Goal: Task Accomplishment & Management: Manage account settings

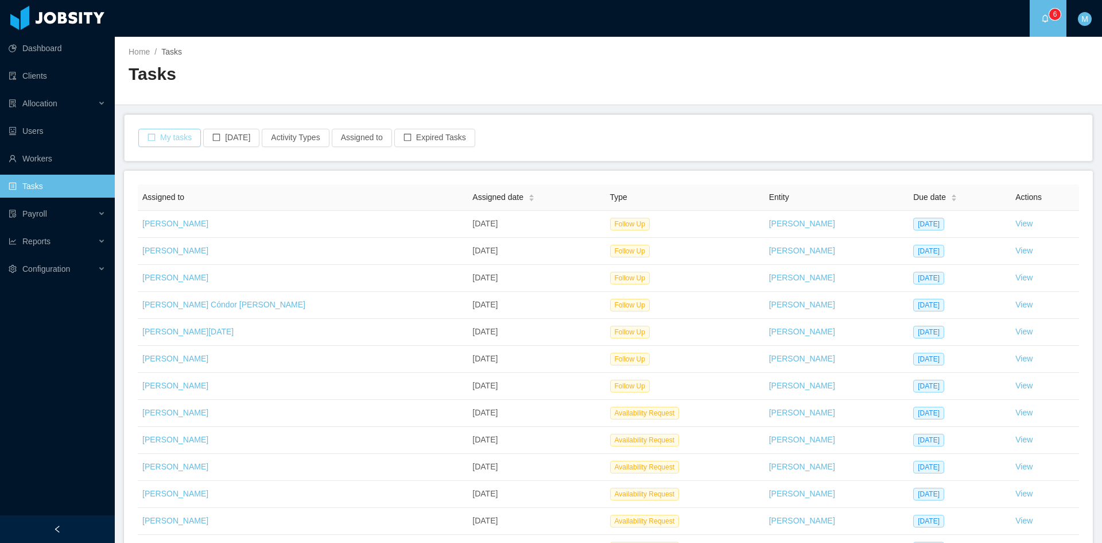
click at [164, 138] on button "My tasks" at bounding box center [169, 138] width 63 height 18
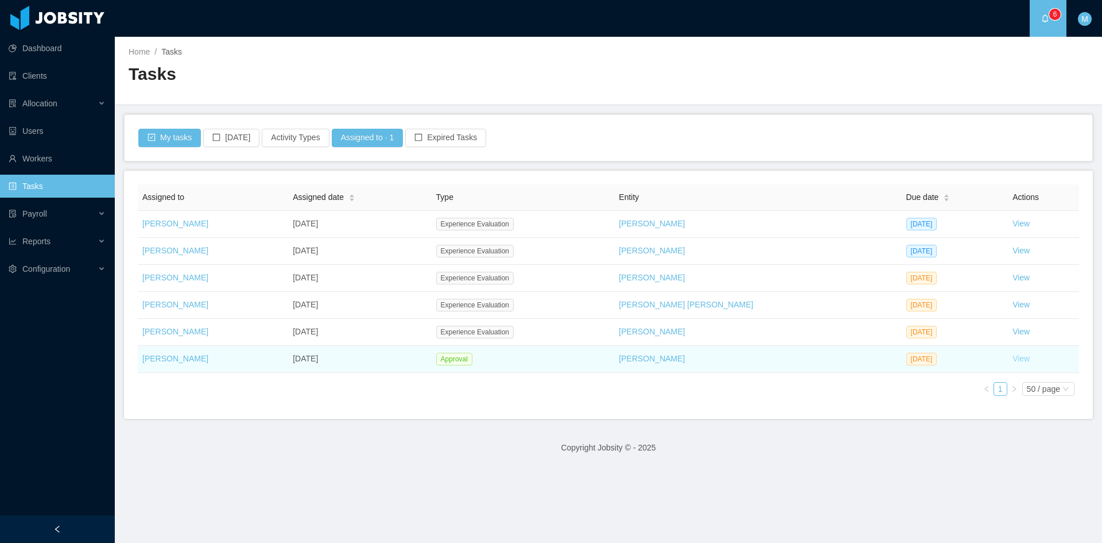
click at [1013, 358] on link "View" at bounding box center [1021, 358] width 17 height 9
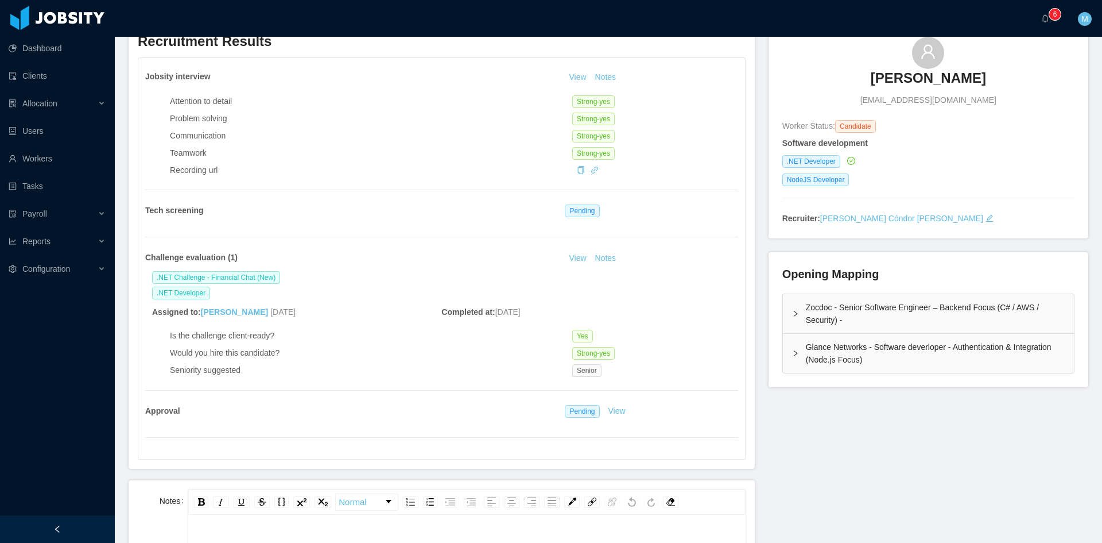
scroll to position [191, 0]
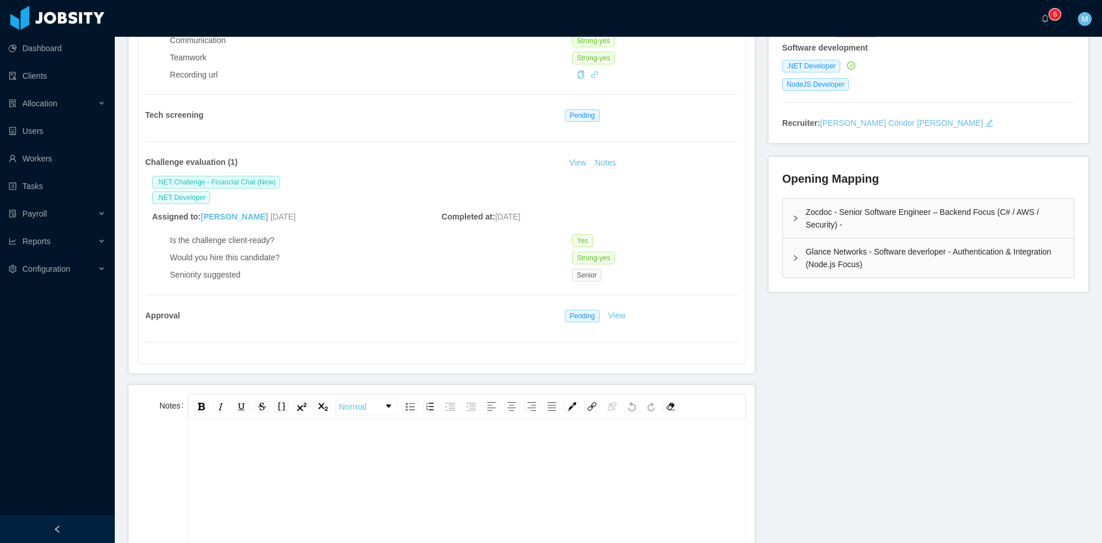
click at [339, 472] on div "rdw-editor" at bounding box center [467, 539] width 539 height 201
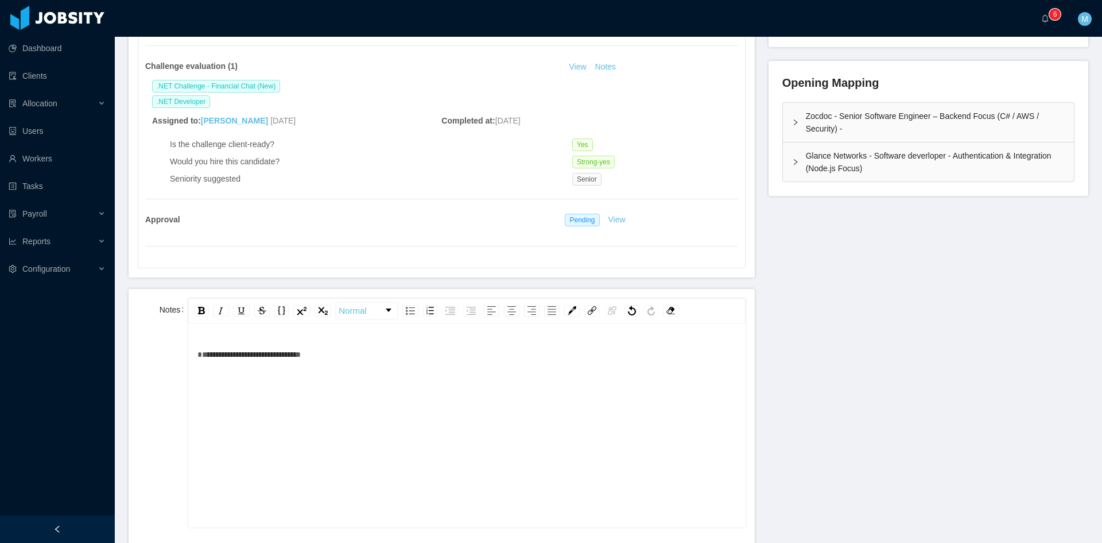
scroll to position [574, 0]
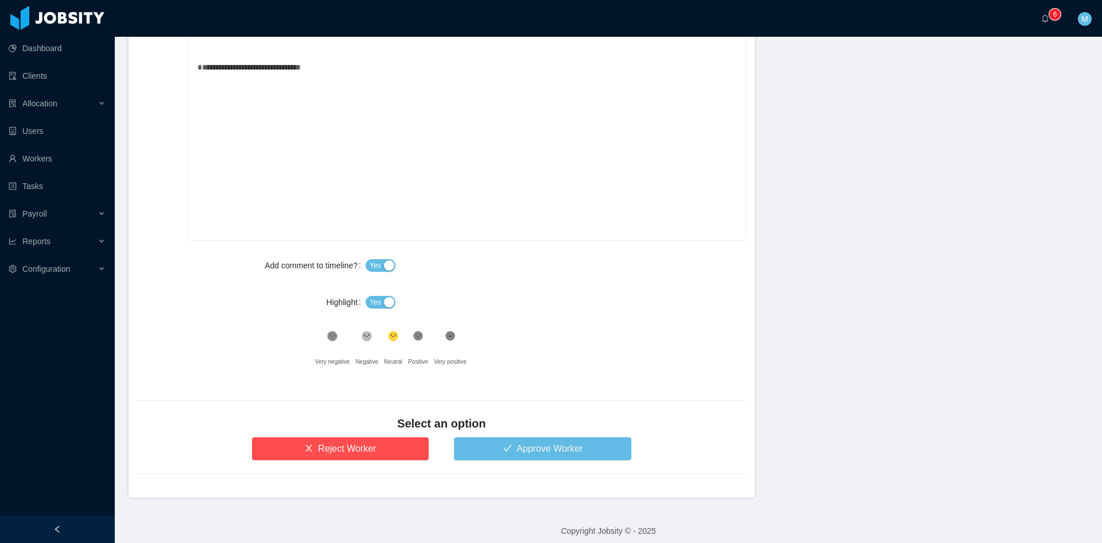
click at [371, 299] on span "Yes" at bounding box center [375, 301] width 11 height 11
click at [338, 341] on icon ".st1{fill:#232323}" at bounding box center [332, 335] width 11 height 11
click at [493, 454] on button "Approve Worker" at bounding box center [542, 448] width 177 height 23
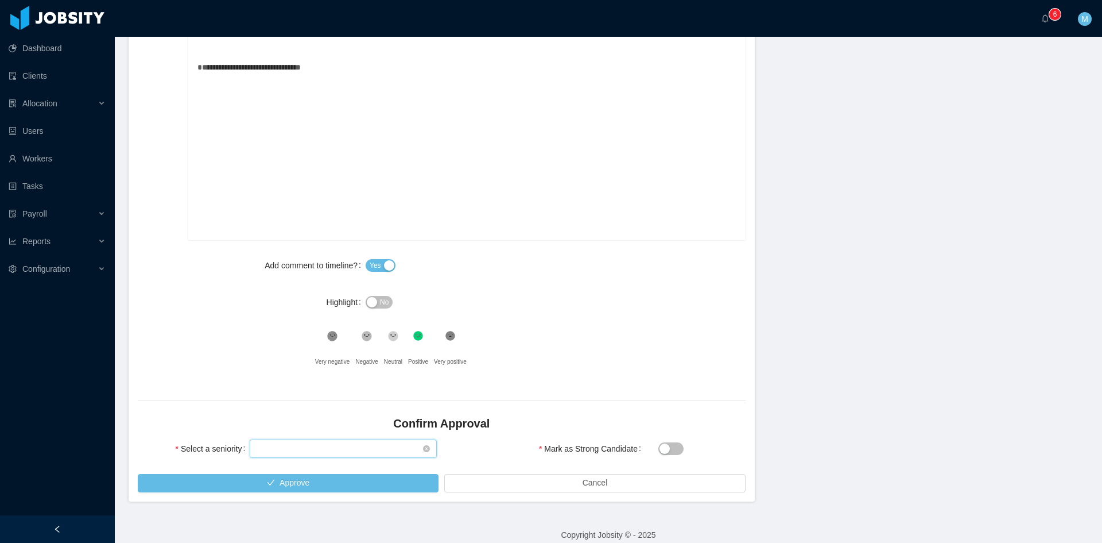
click at [324, 447] on div "Select seniority" at bounding box center [340, 448] width 166 height 17
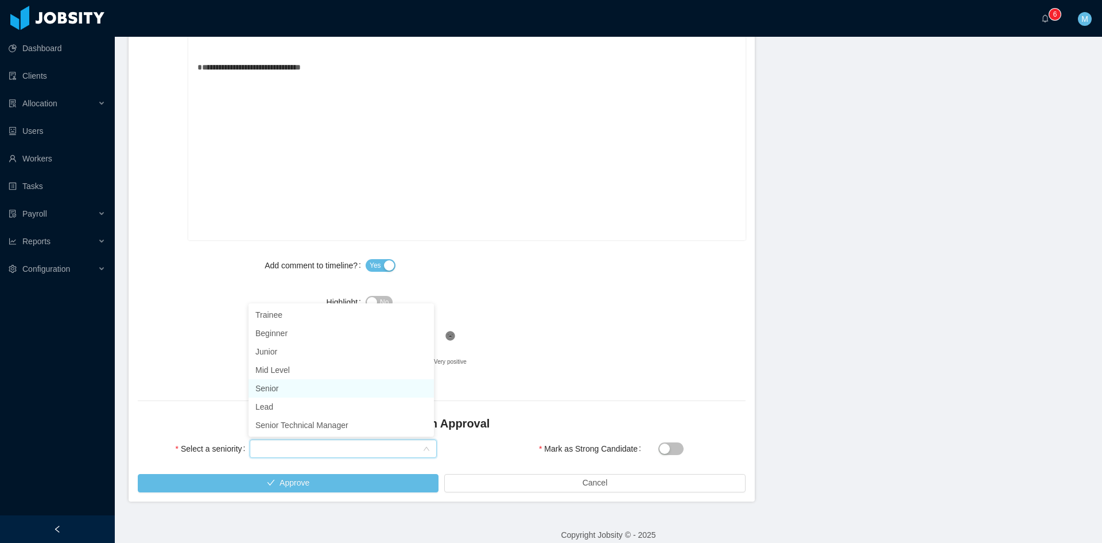
click at [288, 389] on li "Senior" at bounding box center [341, 388] width 185 height 18
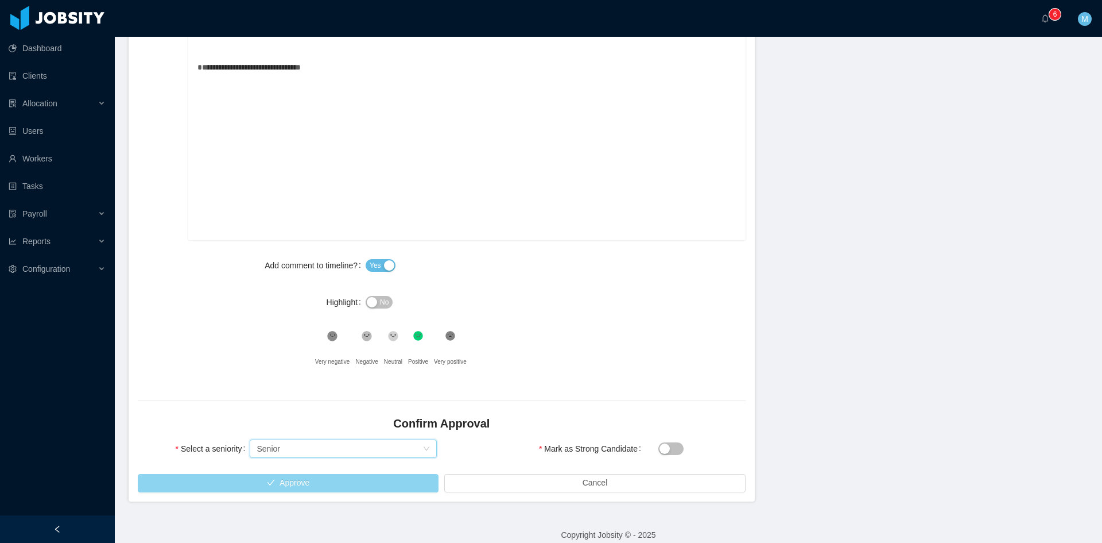
click at [328, 485] on button "Approve" at bounding box center [288, 483] width 301 height 18
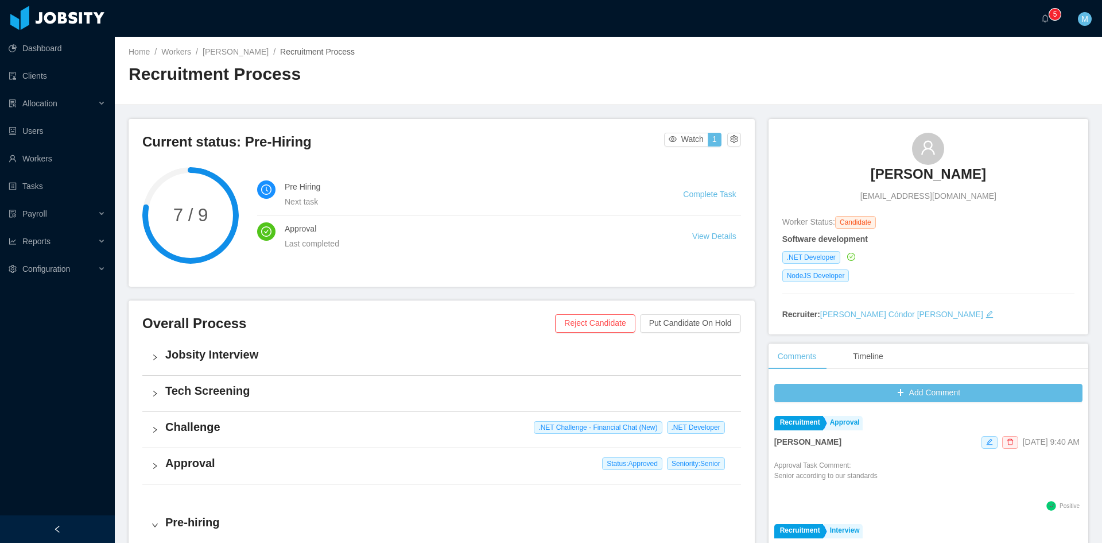
scroll to position [272, 0]
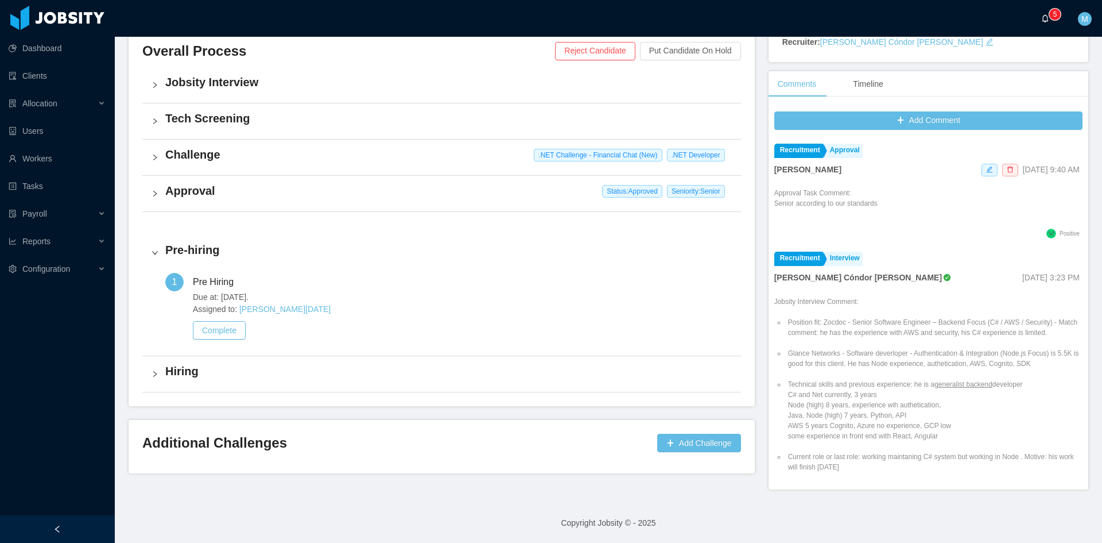
click at [1047, 21] on icon "icon: bell" at bounding box center [1046, 18] width 6 height 8
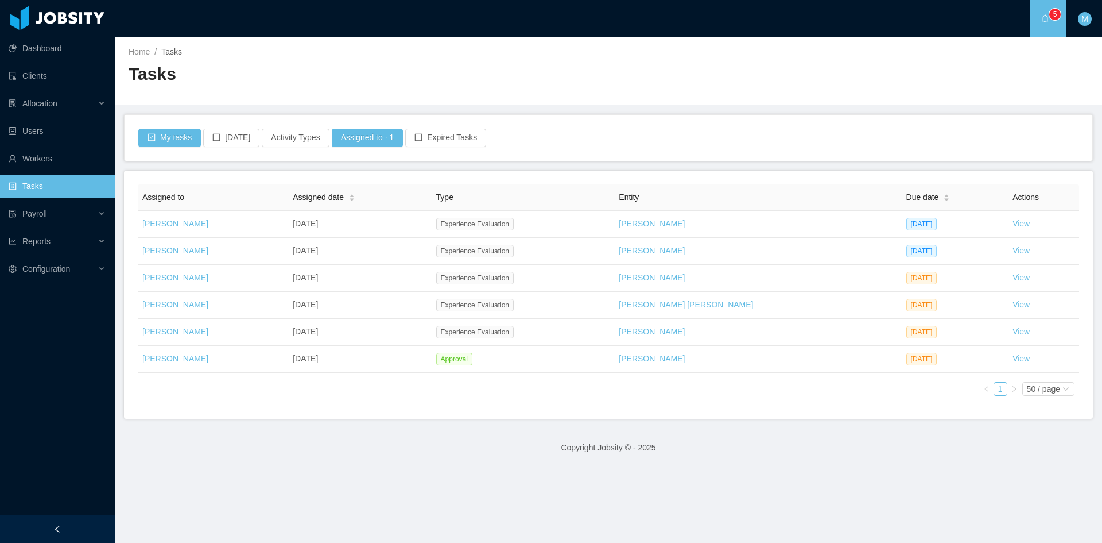
click at [542, 394] on div "Assigned to Assigned date Type Entity Due date Actions [PERSON_NAME] [DATE] Exp…" at bounding box center [609, 294] width 942 height 220
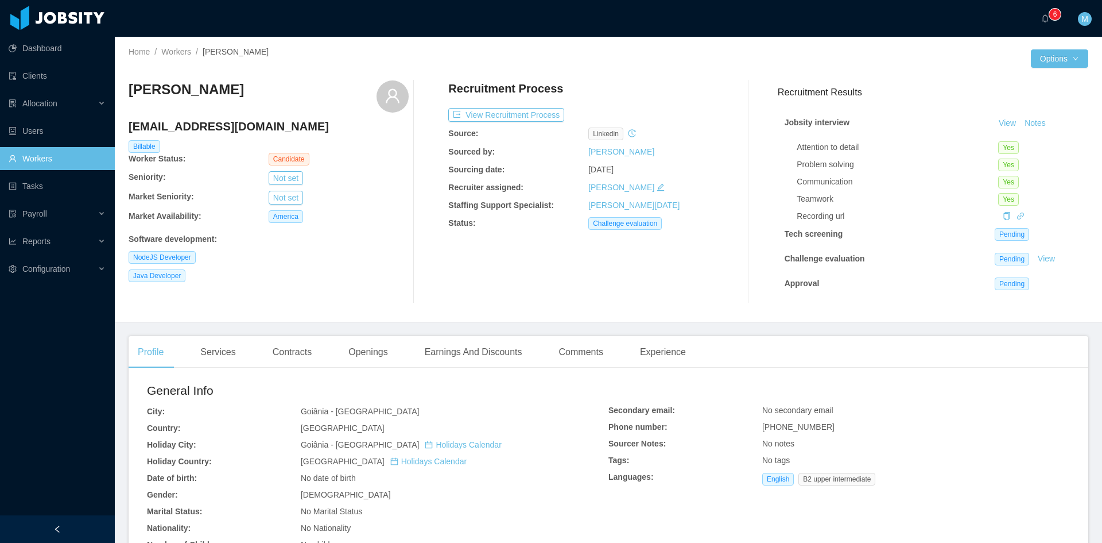
scroll to position [7, 0]
click at [1034, 254] on link "View" at bounding box center [1046, 258] width 25 height 9
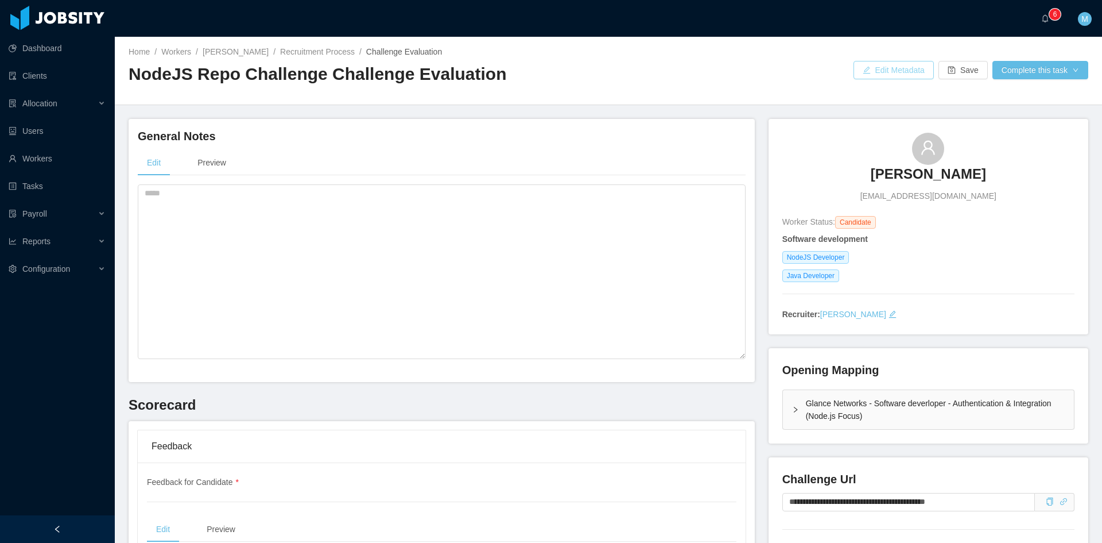
click at [881, 67] on button "Edit Metadata" at bounding box center [894, 70] width 80 height 18
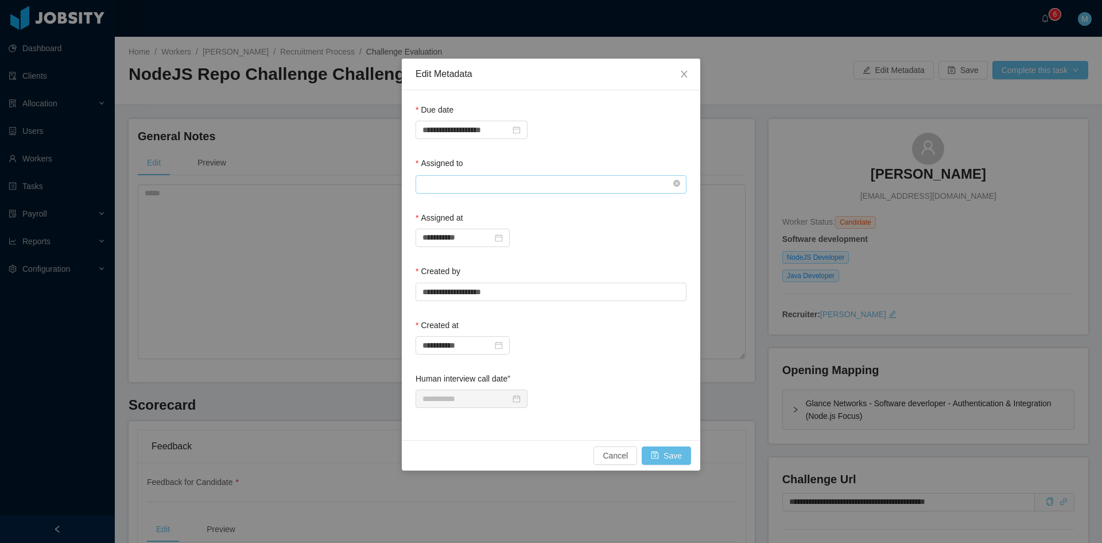
click at [485, 186] on input "text" at bounding box center [551, 184] width 271 height 18
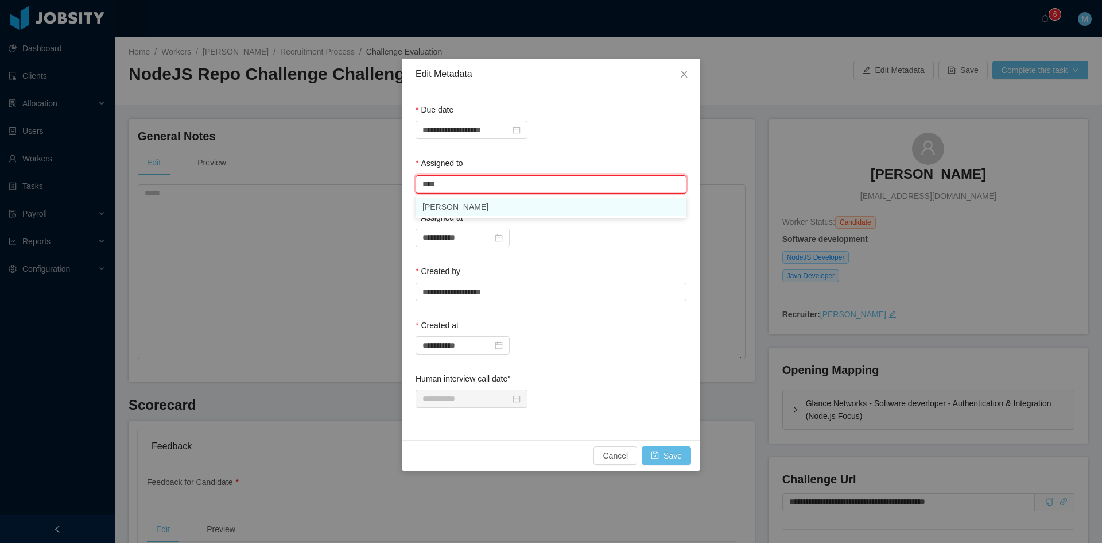
click at [471, 207] on li "[PERSON_NAME]" at bounding box center [551, 207] width 271 height 18
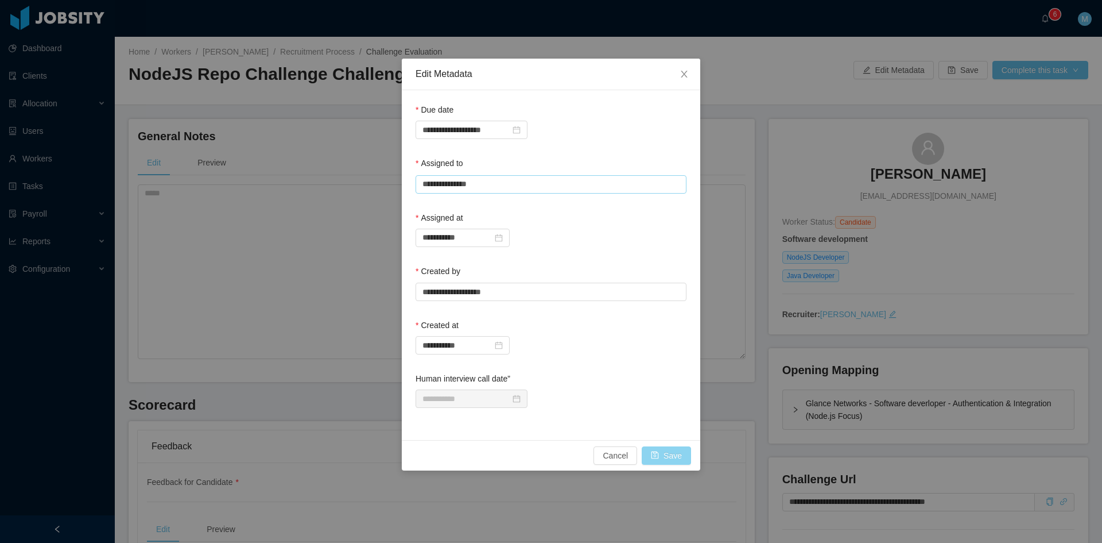
type input "**********"
click at [677, 454] on button "Save" at bounding box center [666, 455] width 49 height 18
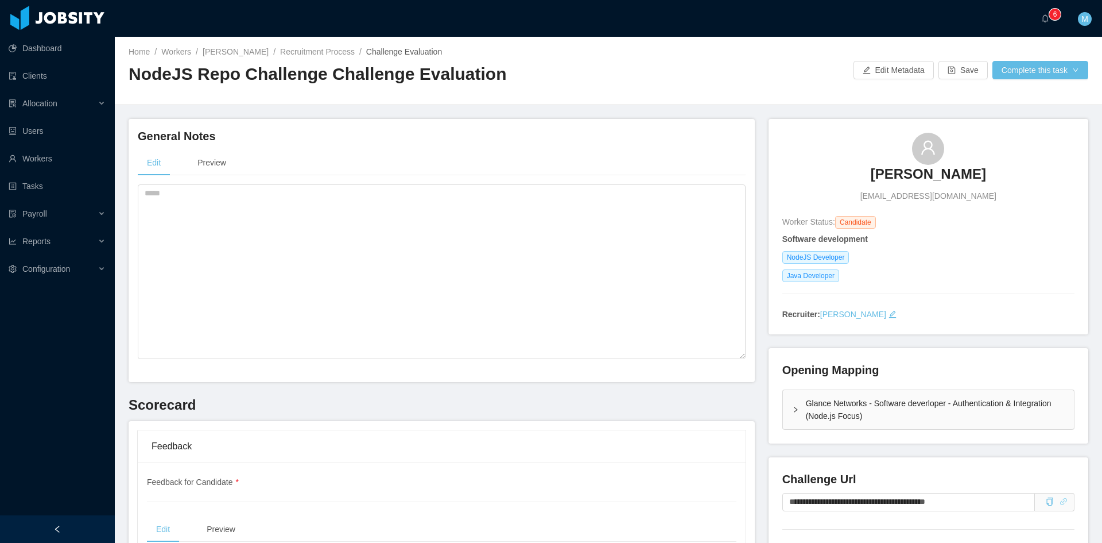
click at [1060, 504] on icon "icon: link" at bounding box center [1064, 501] width 8 height 8
